Goal: Task Accomplishment & Management: Use online tool/utility

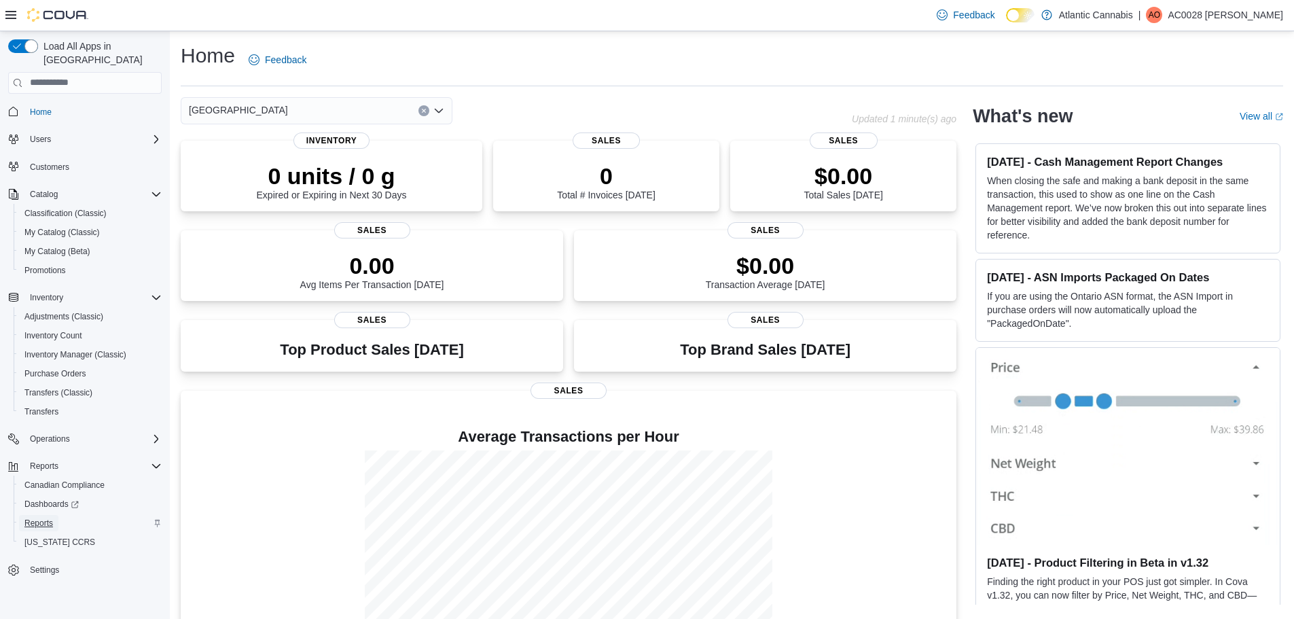
click at [43, 518] on span "Reports" at bounding box center [38, 523] width 29 height 11
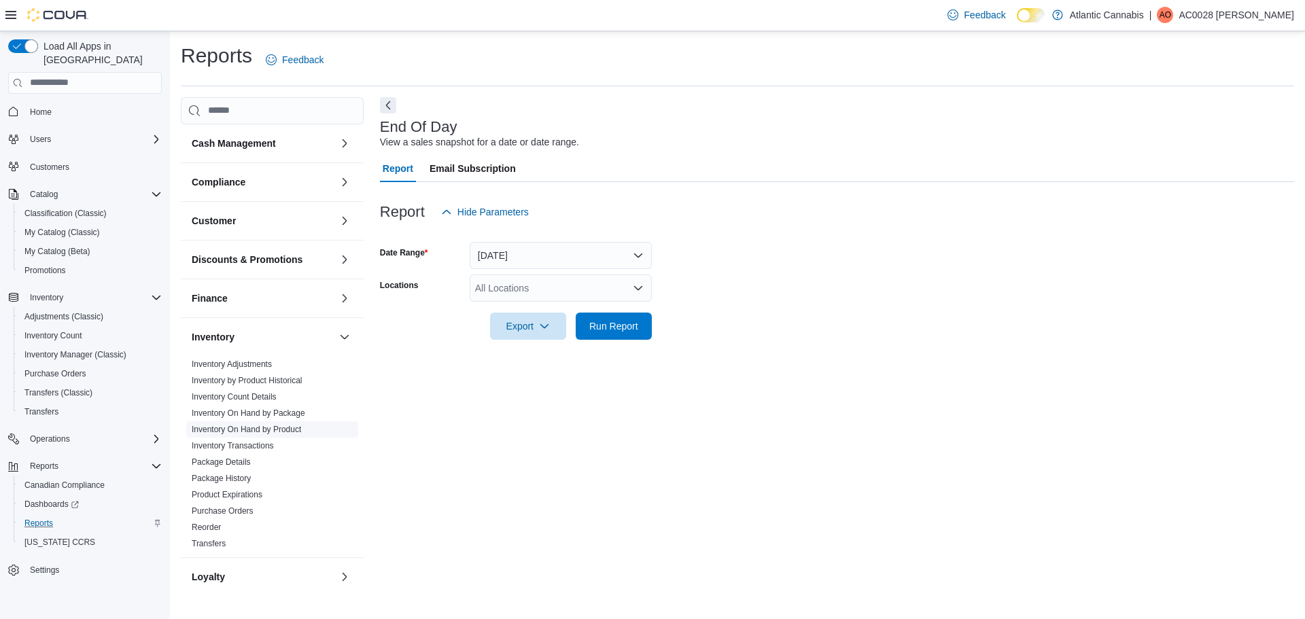
click at [228, 425] on link "Inventory On Hand by Product" at bounding box center [246, 430] width 109 height 10
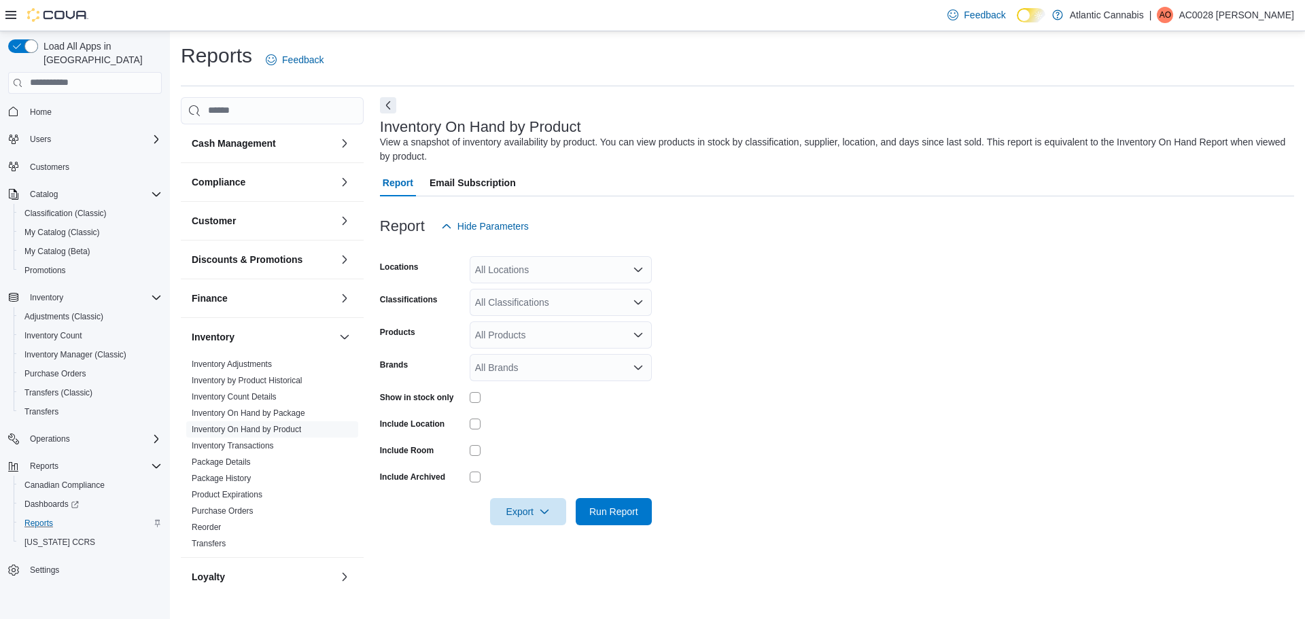
click at [507, 270] on div "All Locations" at bounding box center [561, 269] width 182 height 27
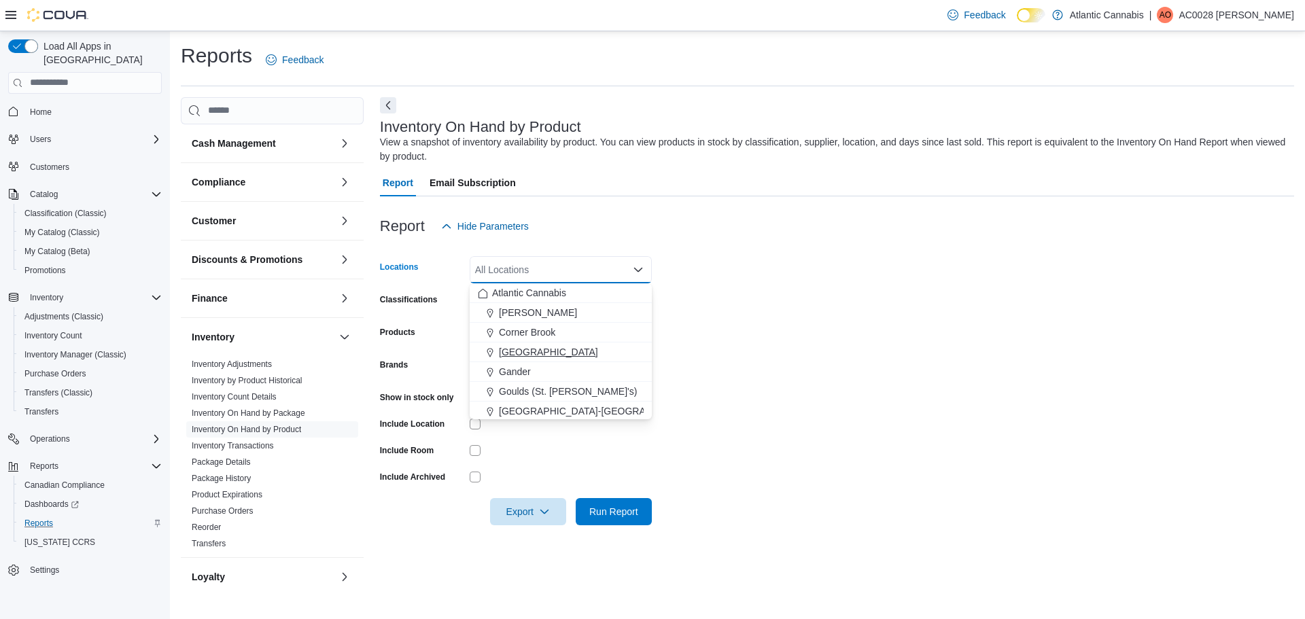
click at [510, 346] on span "[GEOGRAPHIC_DATA]" at bounding box center [548, 352] width 99 height 14
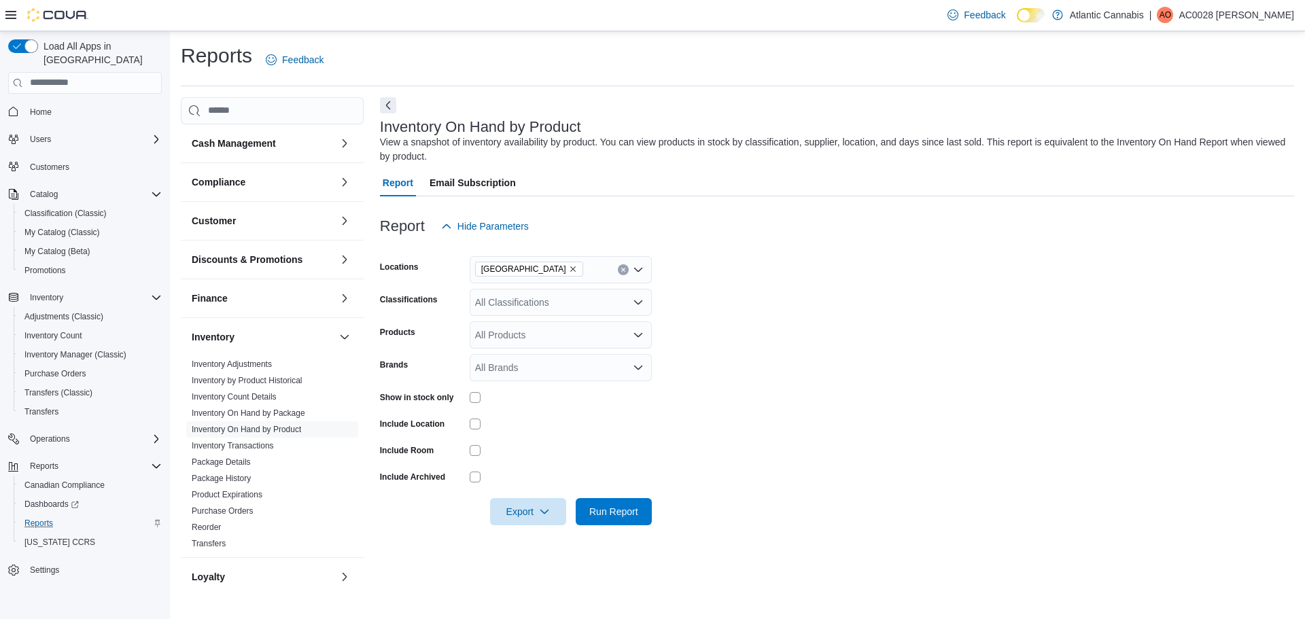
drag, startPoint x: 856, startPoint y: 309, endPoint x: 839, endPoint y: 308, distance: 17.0
click at [852, 313] on form "Locations [GEOGRAPHIC_DATA] Classifications All Classifications Products All Pr…" at bounding box center [837, 382] width 914 height 285
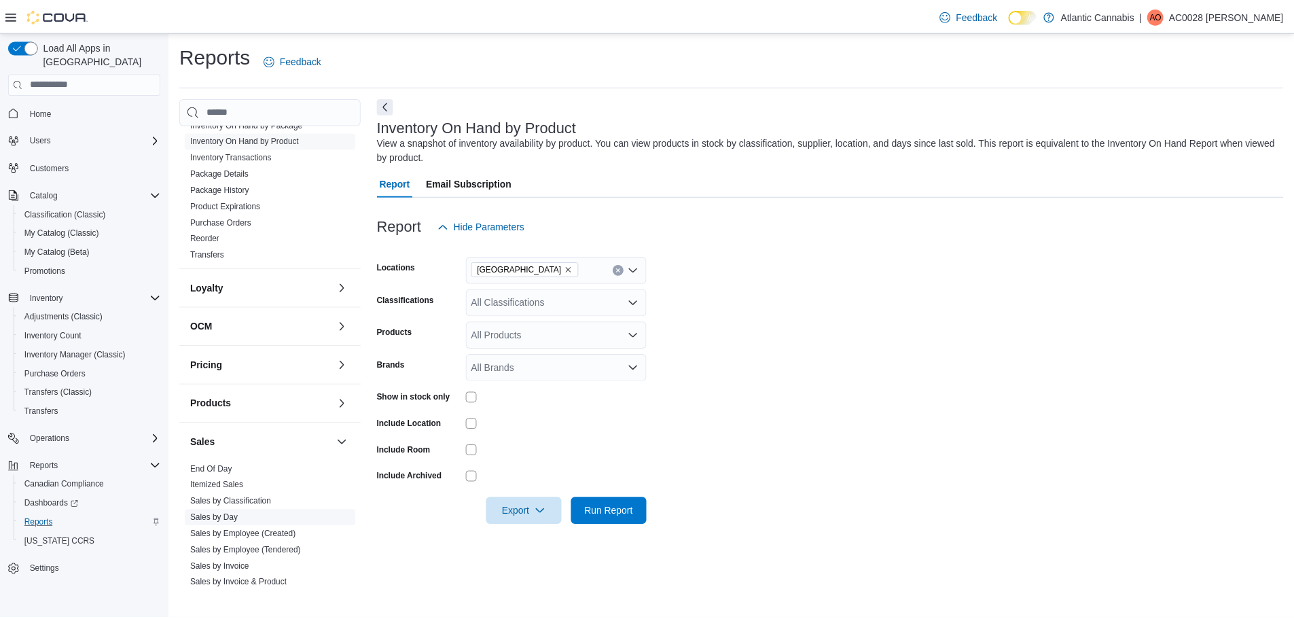
scroll to position [340, 0]
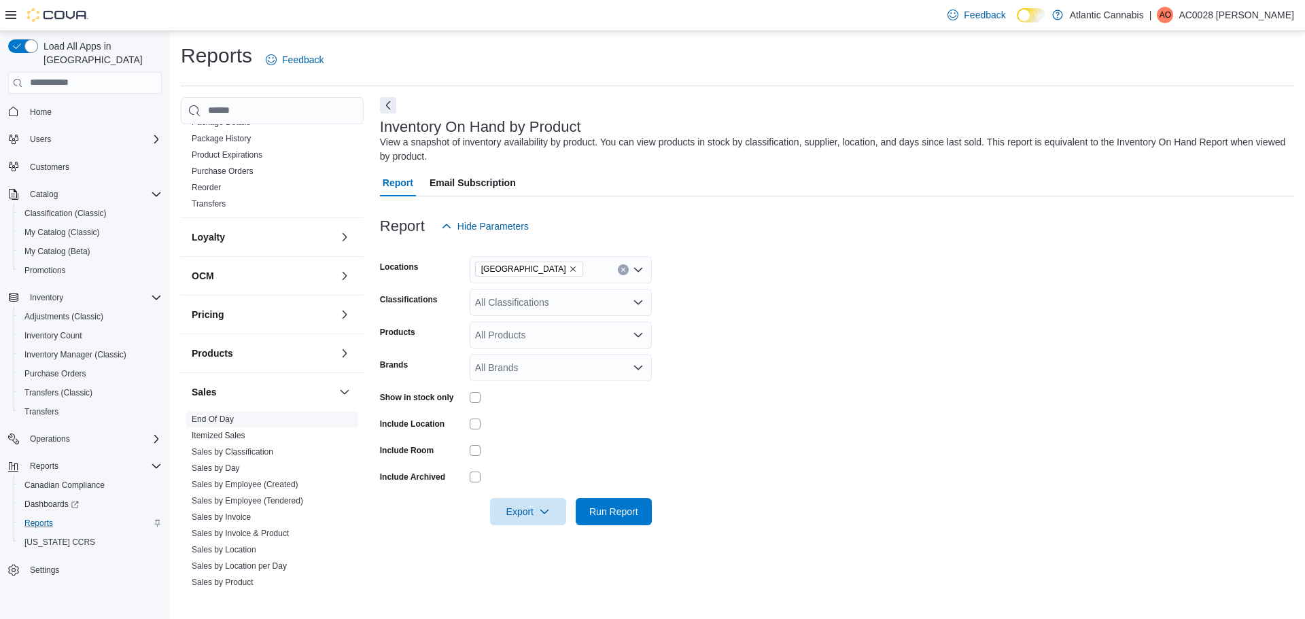
click at [215, 416] on link "End Of Day" at bounding box center [213, 419] width 42 height 10
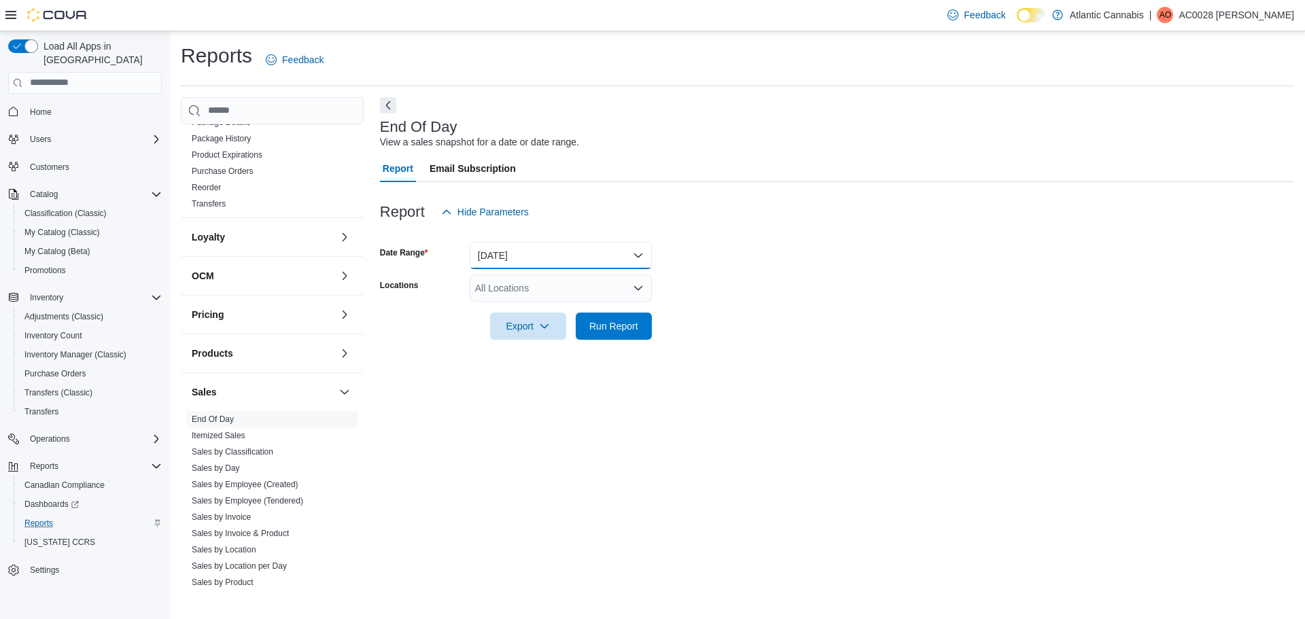
click at [523, 259] on button "[DATE]" at bounding box center [561, 255] width 182 height 27
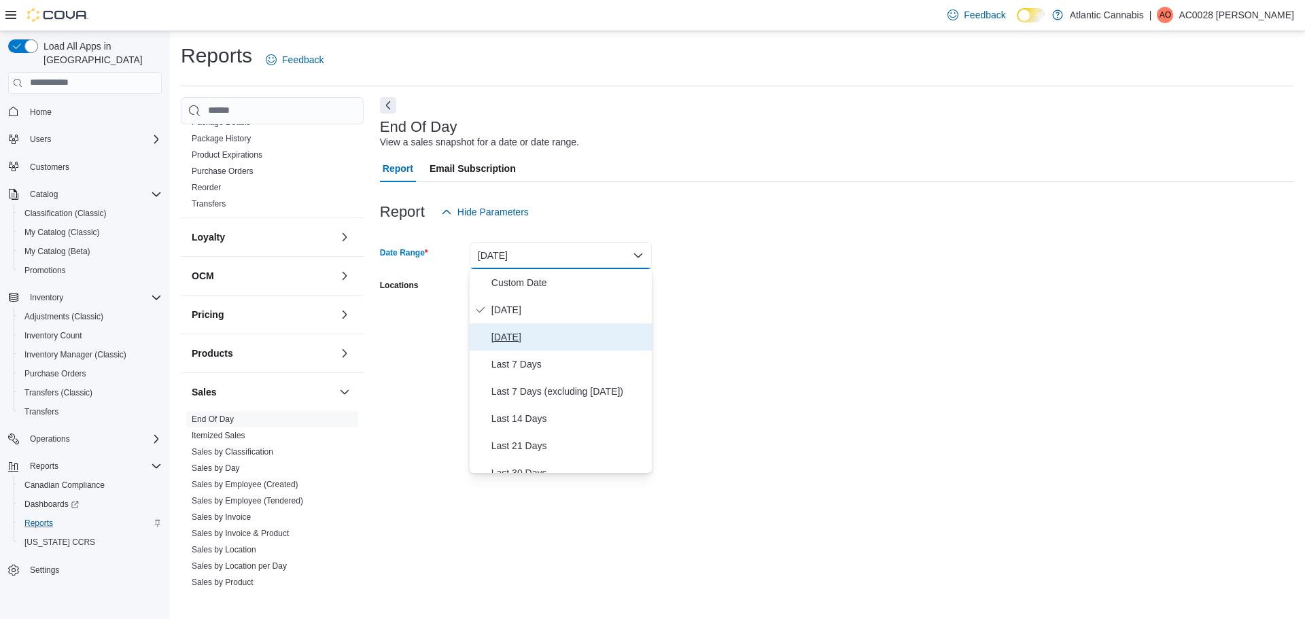
click at [525, 336] on span "[DATE]" at bounding box center [568, 337] width 155 height 16
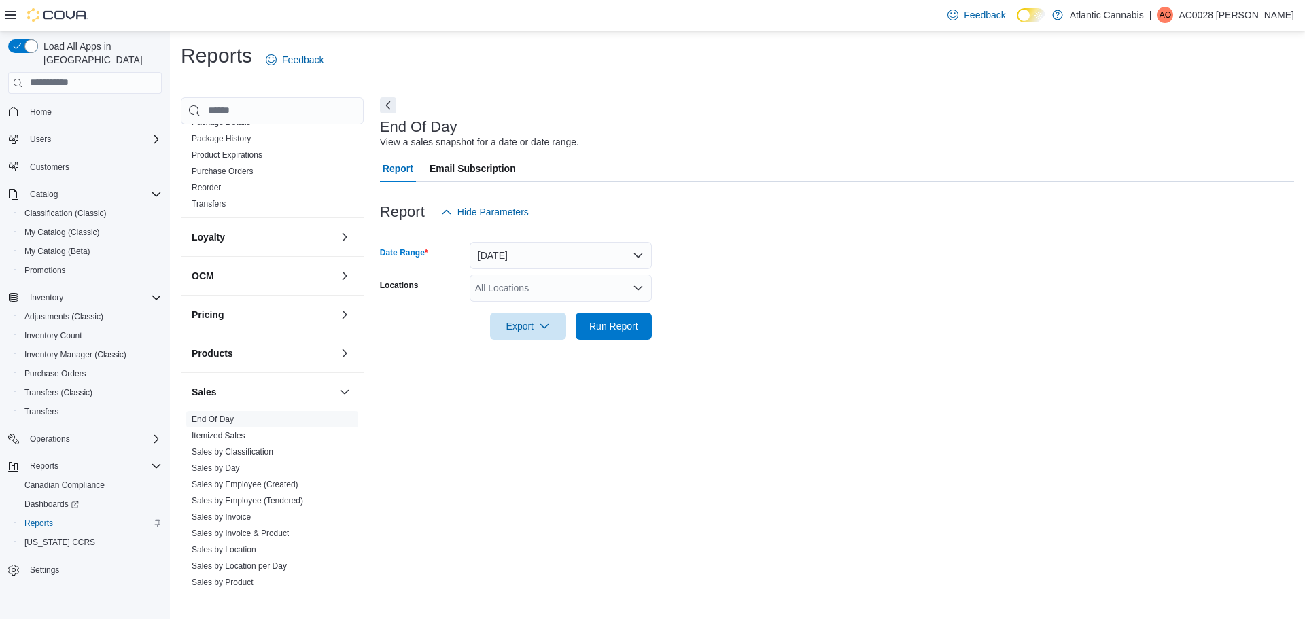
click at [513, 292] on div "All Locations" at bounding box center [561, 288] width 182 height 27
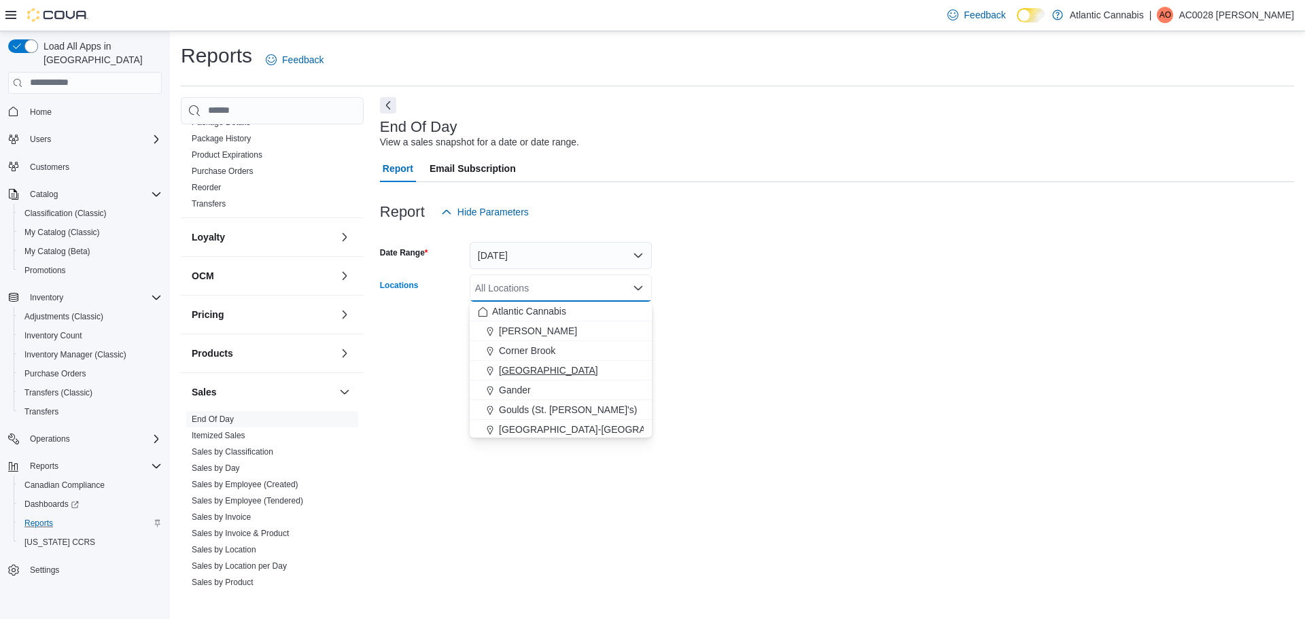
click at [518, 368] on span "[GEOGRAPHIC_DATA]" at bounding box center [548, 371] width 99 height 14
click at [813, 294] on form "Date Range [DATE] Locations [GEOGRAPHIC_DATA] Combo box. Selected. [GEOGRAPHIC_…" at bounding box center [837, 283] width 914 height 114
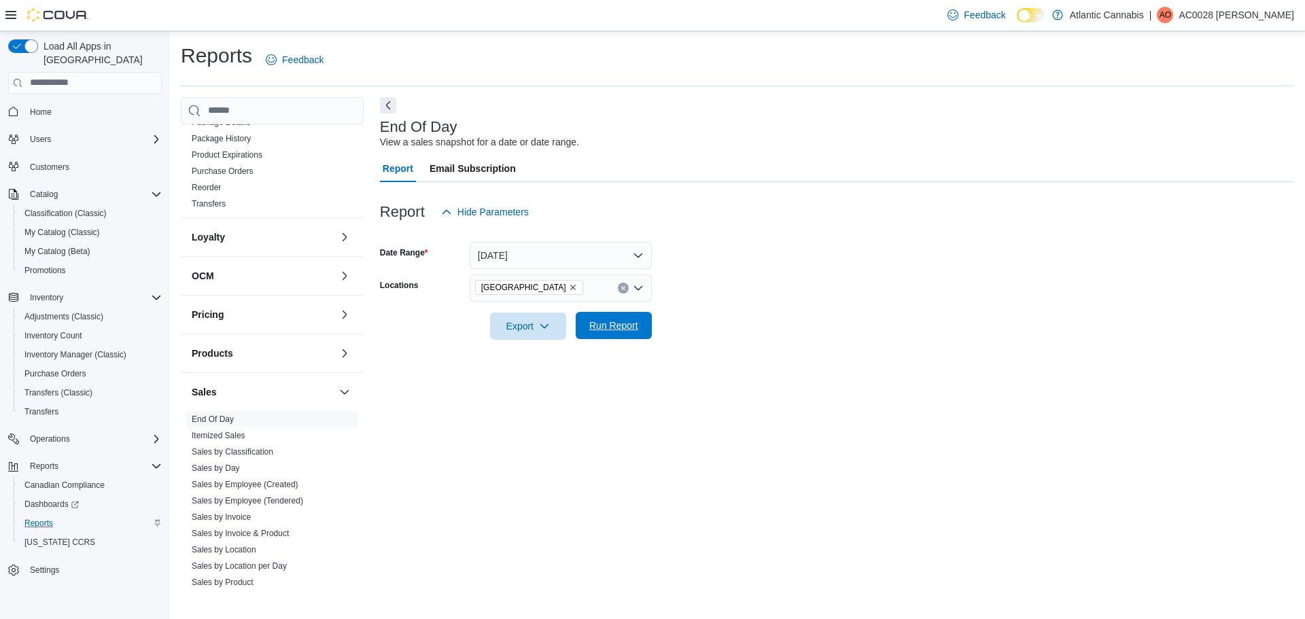
drag, startPoint x: 570, startPoint y: 330, endPoint x: 578, endPoint y: 328, distance: 8.3
click at [575, 329] on div "Export Run Report" at bounding box center [516, 326] width 272 height 27
click at [591, 326] on span "Run Report" at bounding box center [613, 326] width 49 height 14
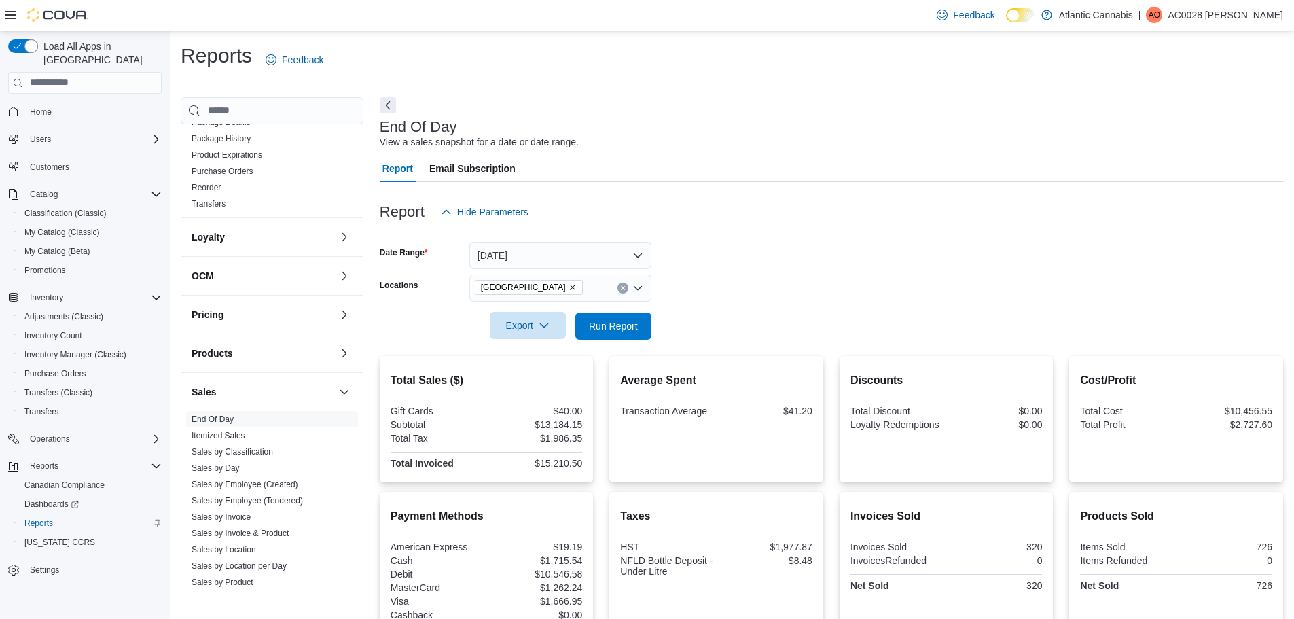
click at [530, 324] on span "Export" at bounding box center [528, 325] width 60 height 27
click at [526, 374] on button "Export to Pdf" at bounding box center [529, 380] width 77 height 27
drag, startPoint x: 787, startPoint y: 243, endPoint x: 784, endPoint y: 236, distance: 7.3
click at [784, 236] on form "Date Range [DATE] Locations Galway Export Run Report" at bounding box center [832, 283] width 904 height 114
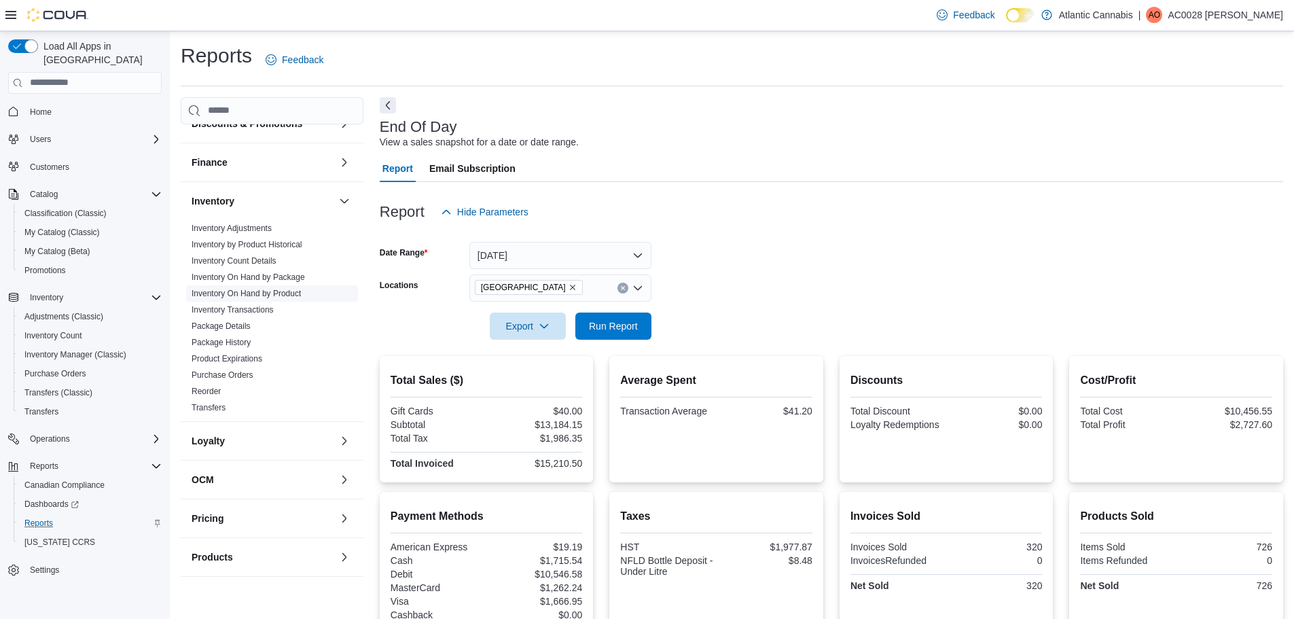
click at [279, 294] on link "Inventory On Hand by Product" at bounding box center [246, 294] width 109 height 10
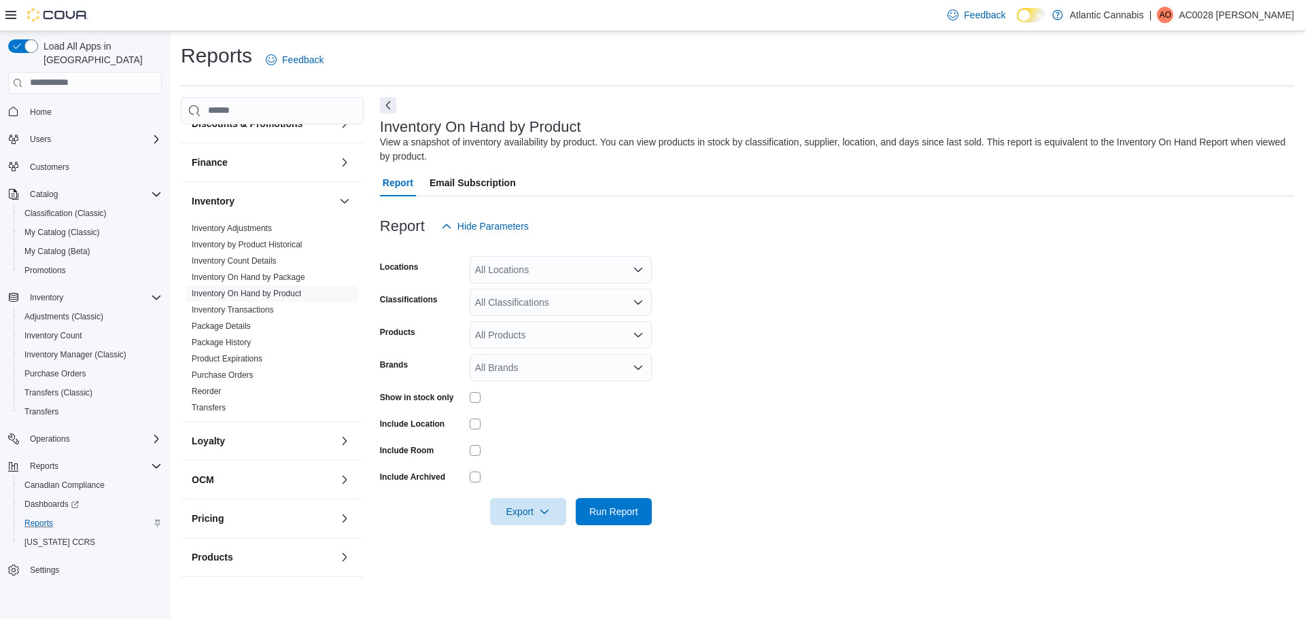
click at [526, 267] on div "All Locations" at bounding box center [561, 269] width 182 height 27
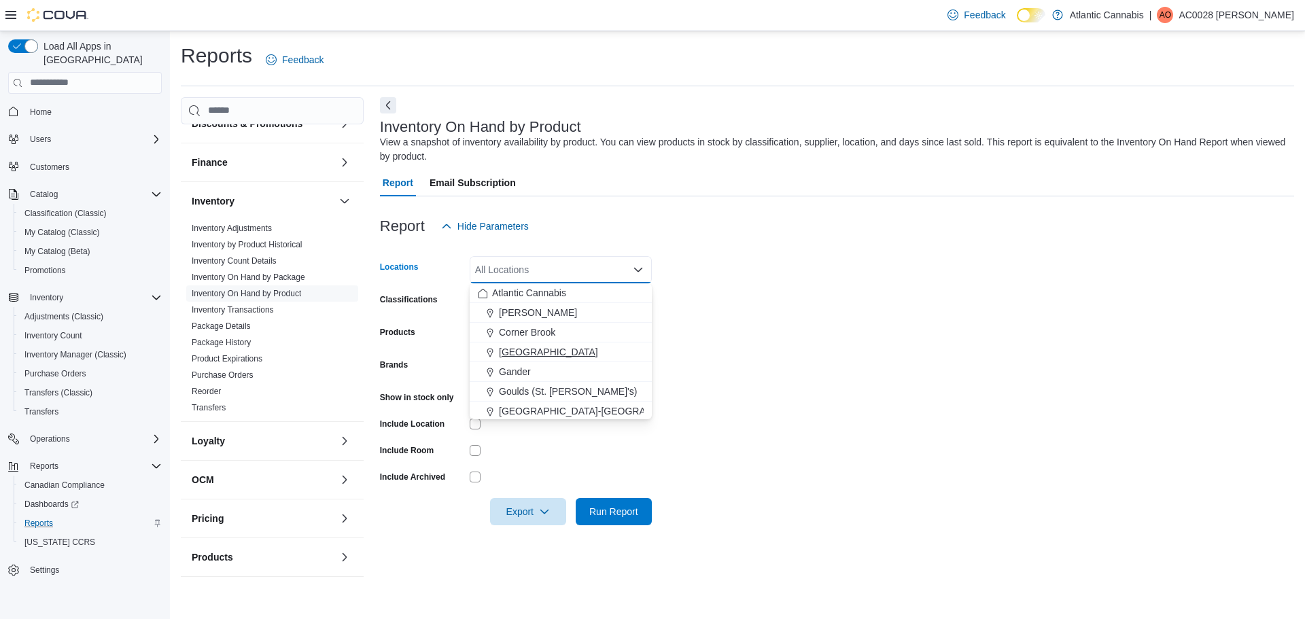
click at [520, 348] on span "[GEOGRAPHIC_DATA]" at bounding box center [548, 352] width 99 height 14
click at [809, 275] on form "Locations [GEOGRAPHIC_DATA] Combo box. Selected. [GEOGRAPHIC_DATA]. Press Backs…" at bounding box center [837, 382] width 914 height 285
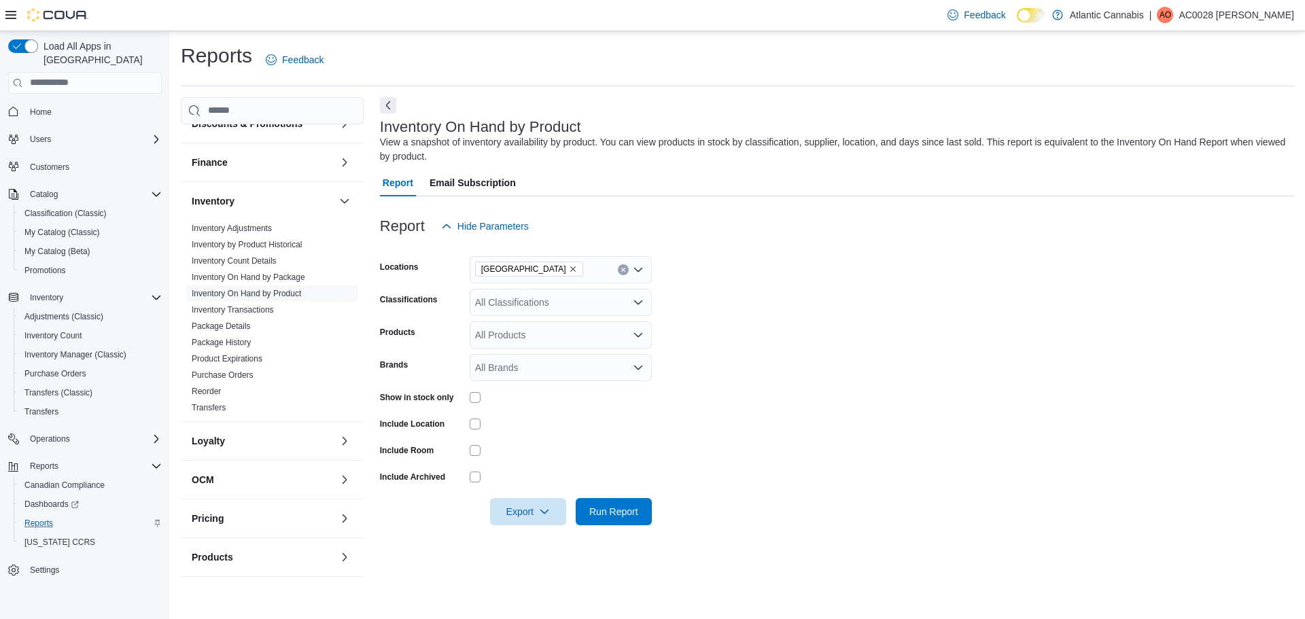
click at [470, 397] on div "Show in stock only" at bounding box center [516, 397] width 272 height 21
click at [506, 298] on div "All Classifications" at bounding box center [561, 302] width 182 height 27
click at [526, 405] on span "Capsules" at bounding box center [525, 404] width 39 height 14
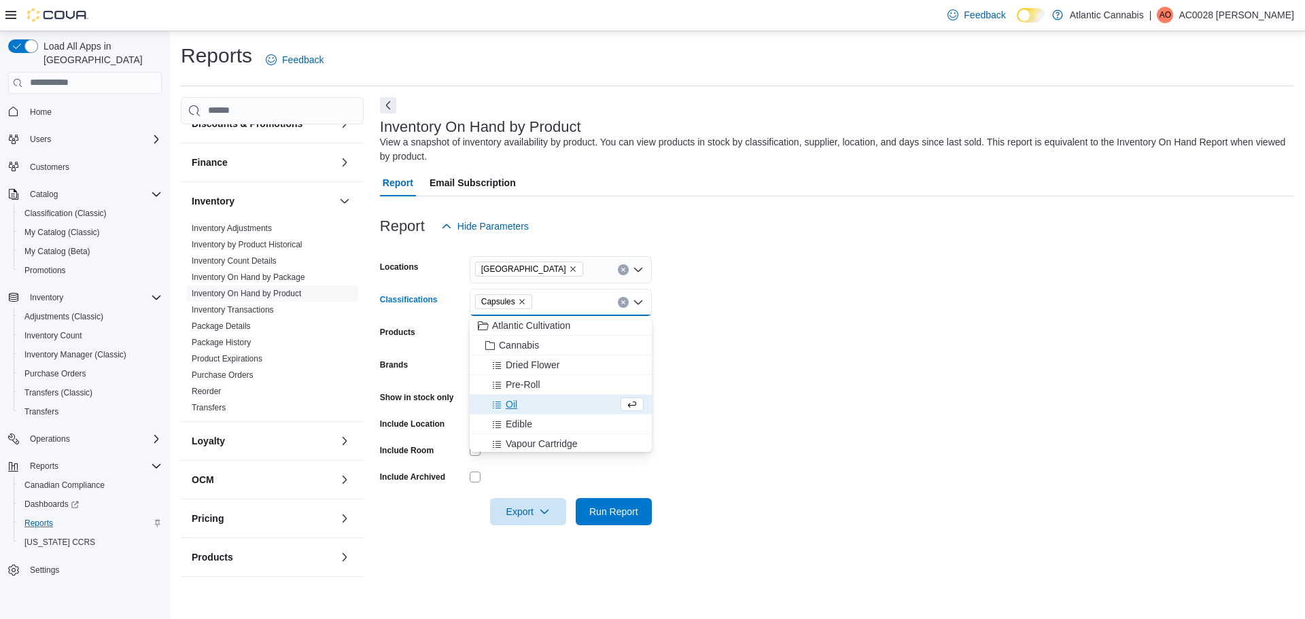
click at [514, 405] on span "Oil" at bounding box center [512, 404] width 12 height 14
click at [523, 404] on span "Topical" at bounding box center [521, 407] width 30 height 14
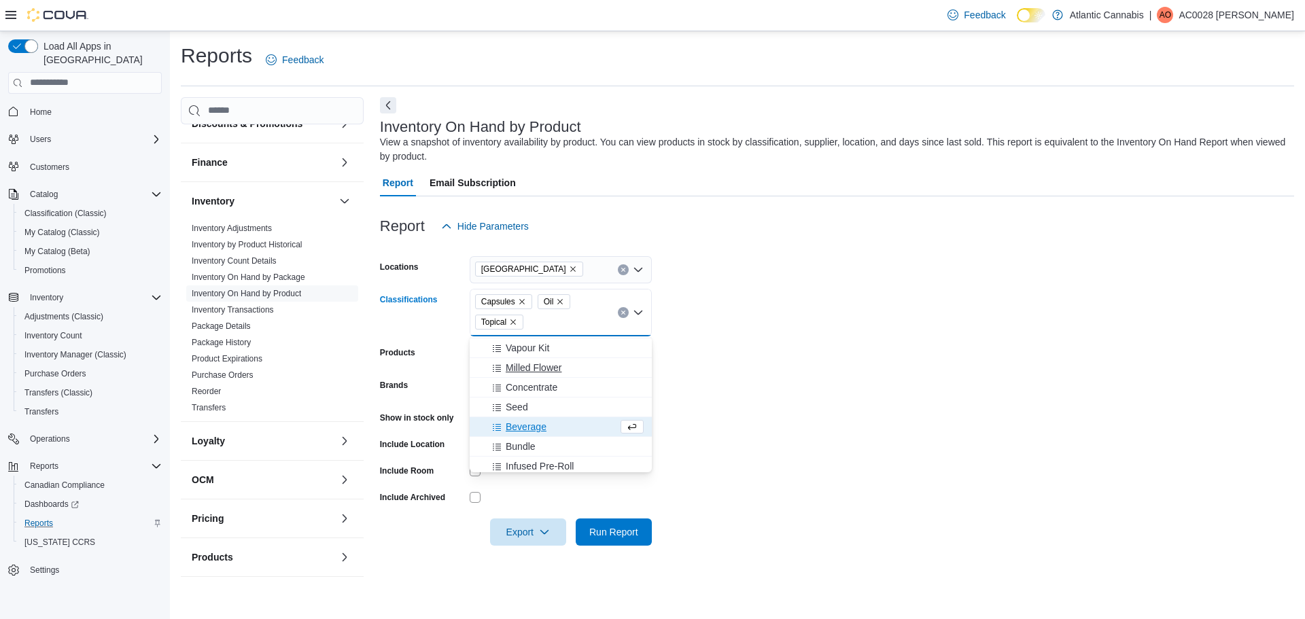
click at [525, 372] on span "Milled Flower" at bounding box center [534, 368] width 56 height 14
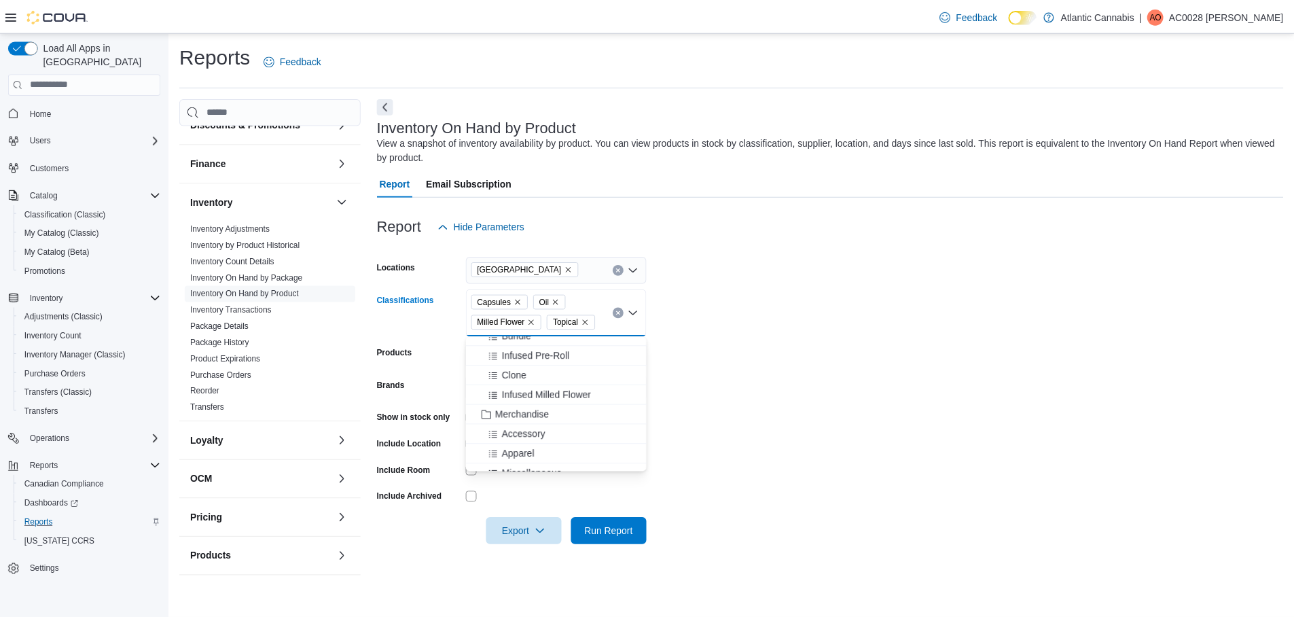
scroll to position [204, 0]
click at [546, 418] on span "Infused Milled Flower" at bounding box center [551, 418] width 90 height 14
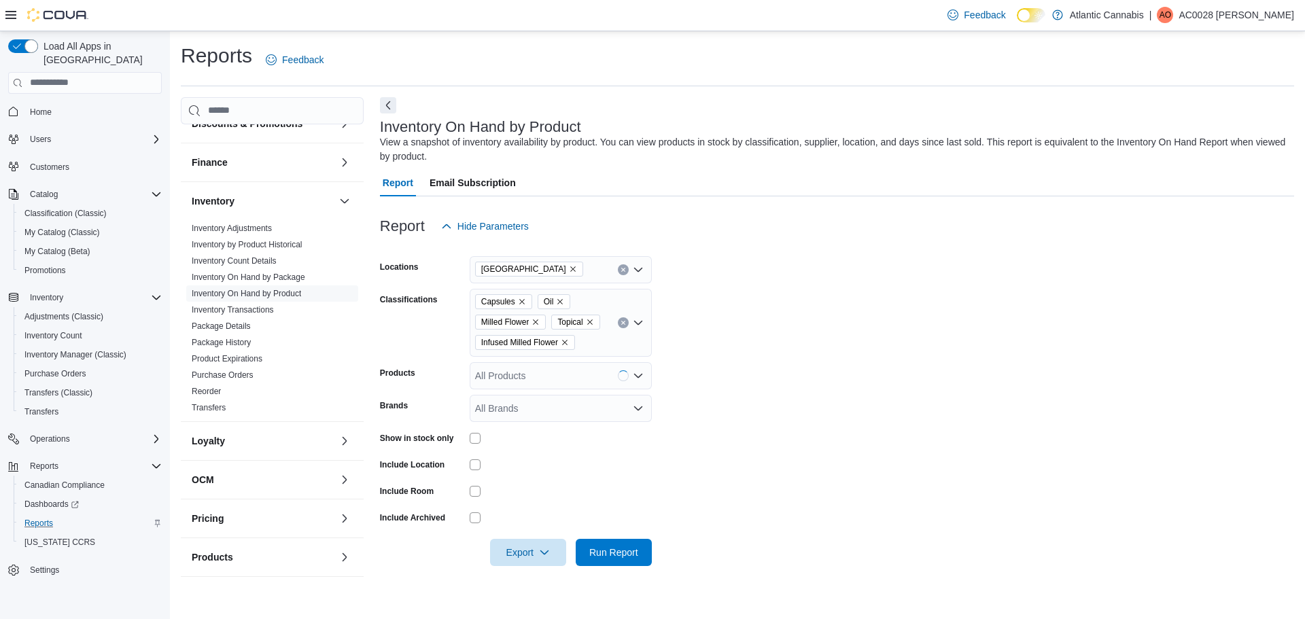
drag, startPoint x: 711, startPoint y: 433, endPoint x: 689, endPoint y: 491, distance: 61.7
click at [717, 431] on form "Locations [GEOGRAPHIC_DATA] Classifications Capsules Oil Milled Flower Topical …" at bounding box center [837, 403] width 914 height 326
click at [629, 552] on span "Run Report" at bounding box center [613, 552] width 49 height 14
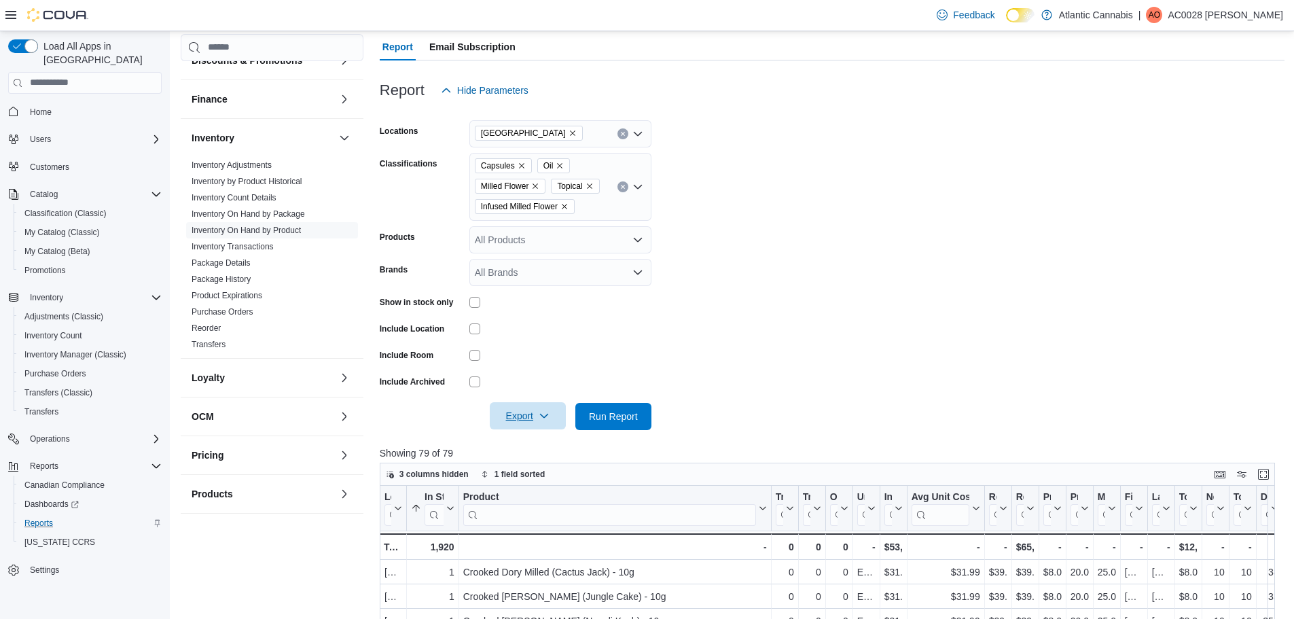
scroll to position [204, 0]
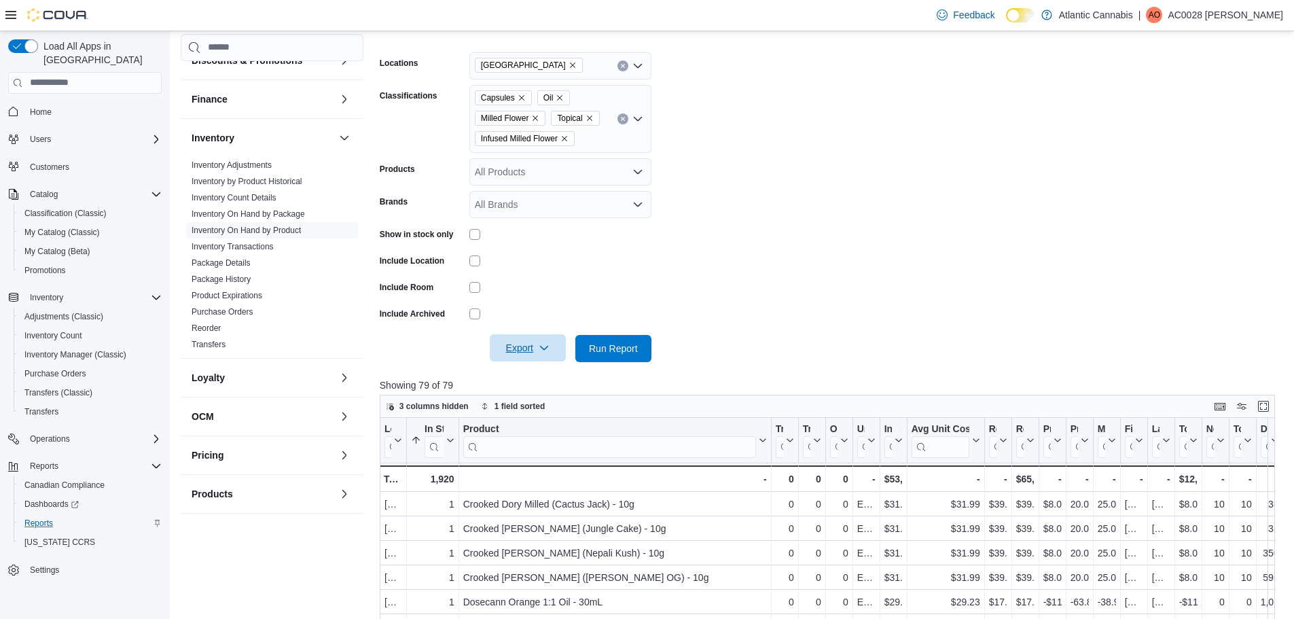
click at [538, 342] on span "Export" at bounding box center [528, 347] width 60 height 27
click at [520, 376] on span "Export to Excel" at bounding box center [529, 375] width 61 height 11
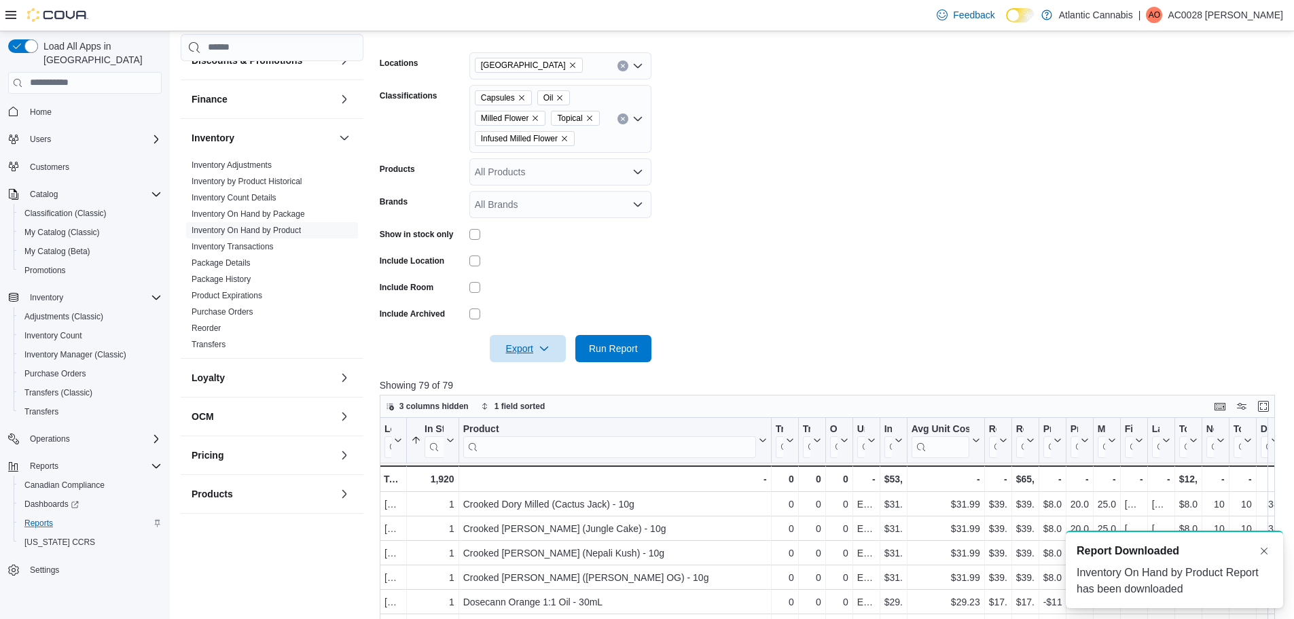
scroll to position [0, 0]
